Goal: Transaction & Acquisition: Purchase product/service

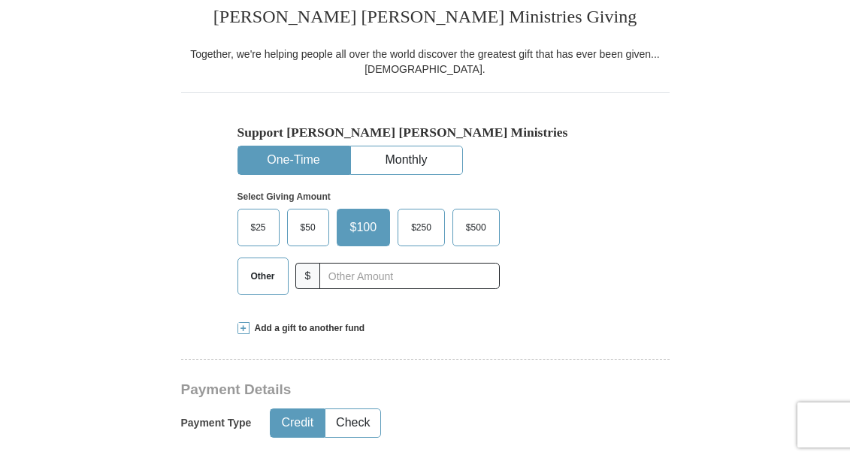
click at [265, 239] on span "$25" at bounding box center [258, 227] width 30 height 23
click at [0, 0] on input "$25" at bounding box center [0, 0] width 0 height 0
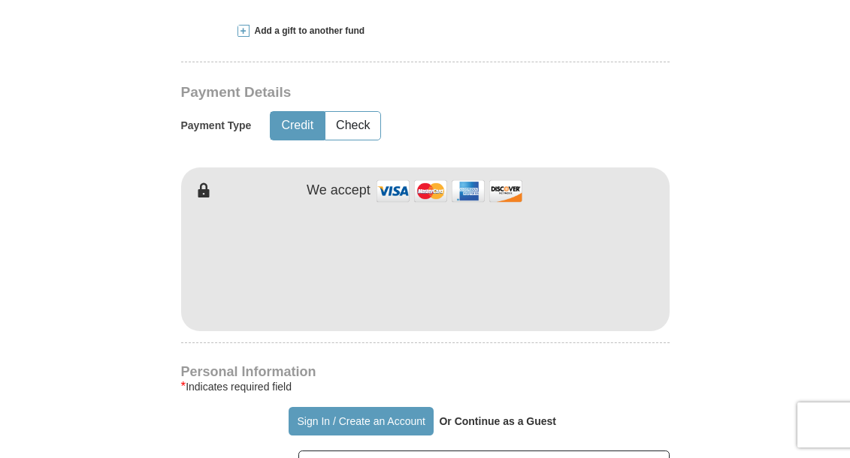
scroll to position [645, 0]
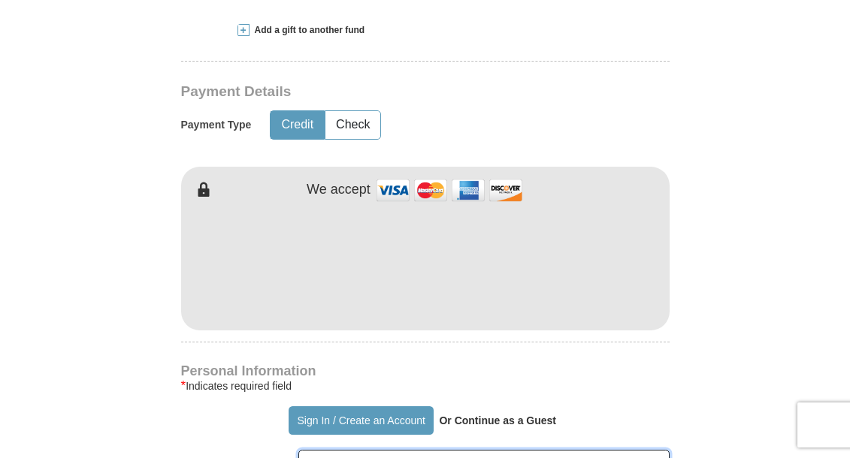
type input "[PERSON_NAME]"
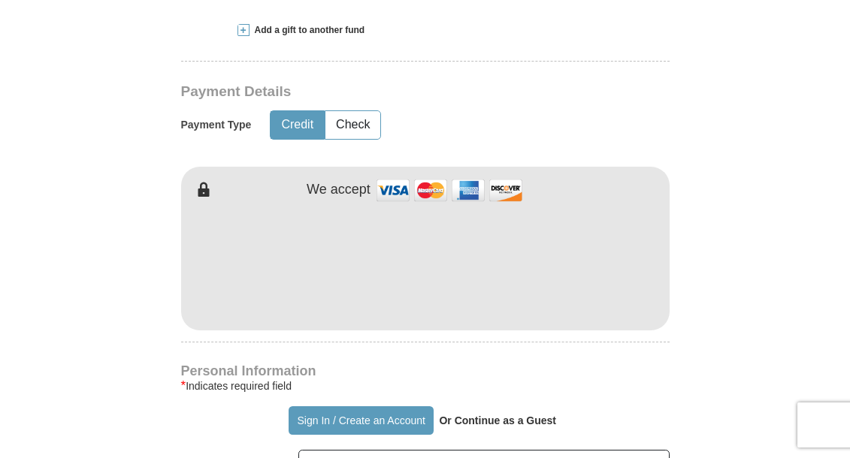
type input "[PERSON_NAME]"
click at [672, 44] on form "Already have an account? Sign in for faster giving. Don't have an account? Crea…" at bounding box center [425, 317] width 706 height 1804
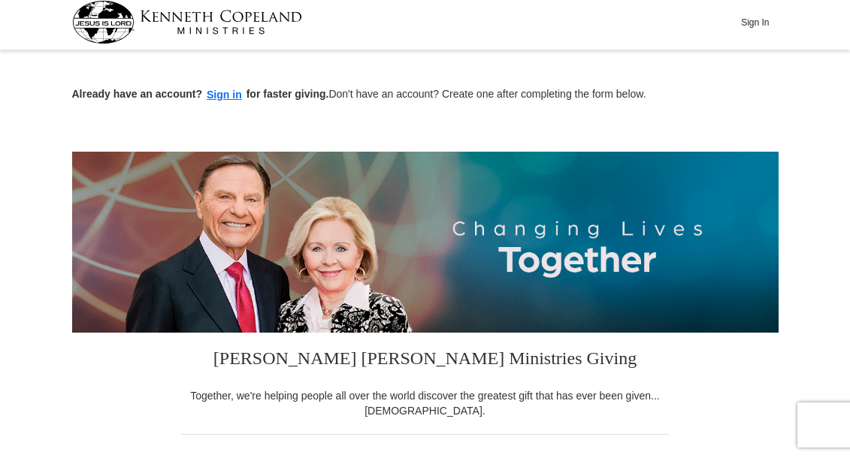
scroll to position [0, 0]
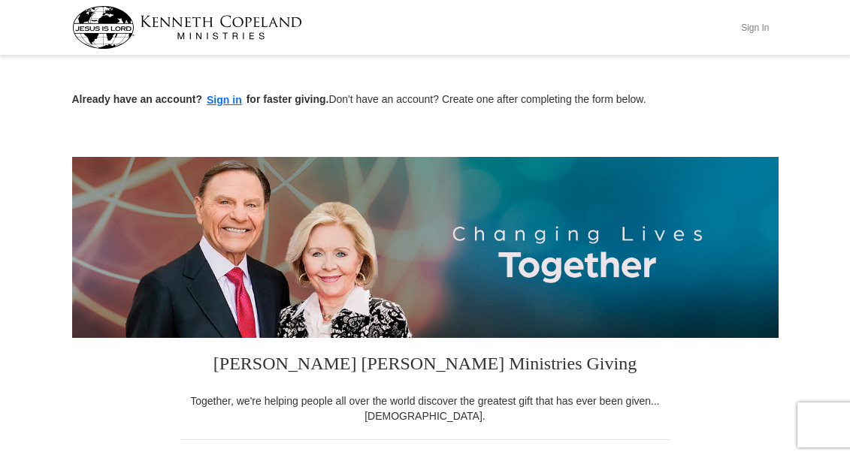
click at [753, 22] on button "Sign In" at bounding box center [755, 27] width 45 height 23
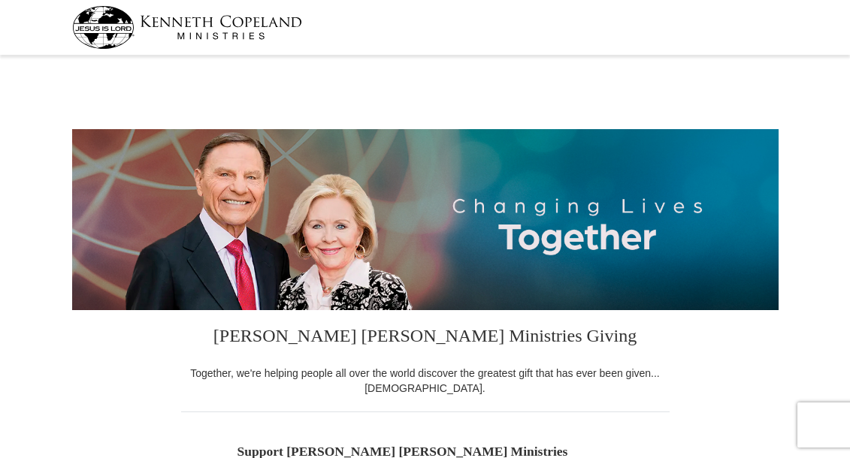
select select "OH"
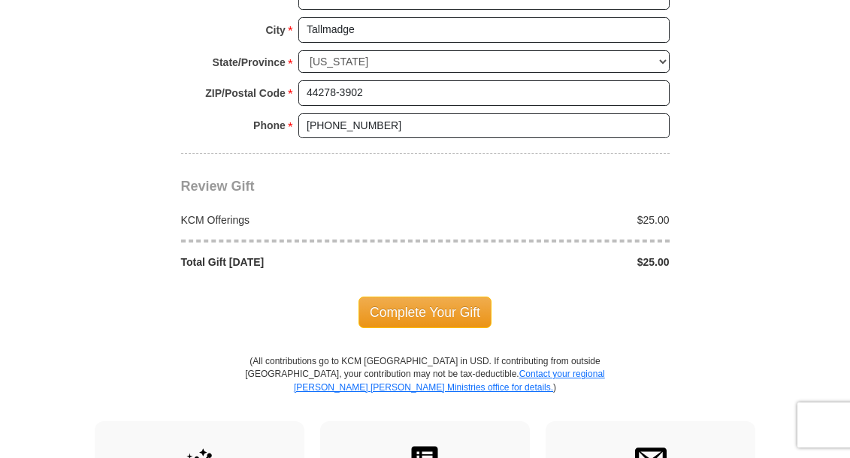
scroll to position [1220, 0]
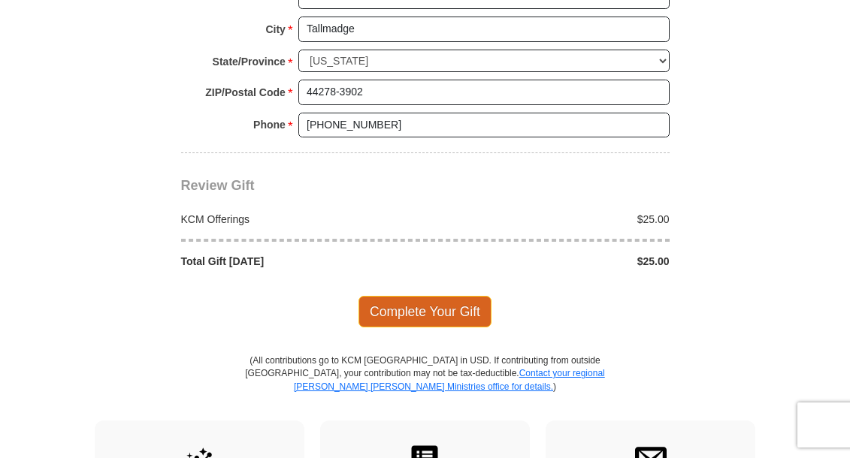
click at [413, 304] on span "Complete Your Gift" at bounding box center [424, 312] width 133 height 32
